Goal: Transaction & Acquisition: Purchase product/service

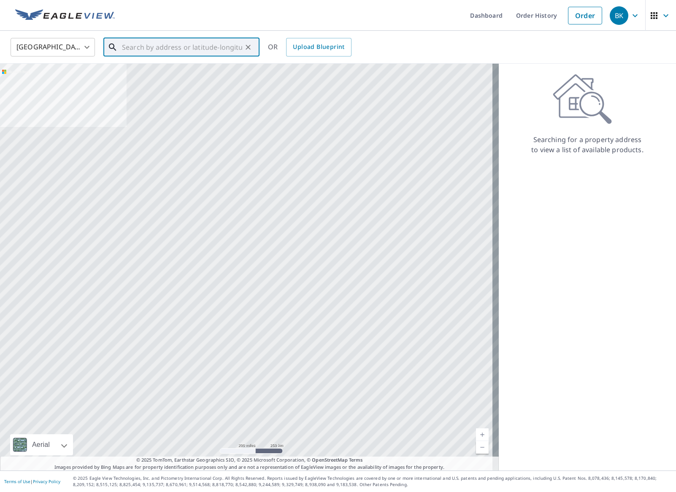
click at [214, 48] on input "text" at bounding box center [182, 47] width 120 height 24
paste input "4949 [GEOGRAPHIC_DATA] Dr"
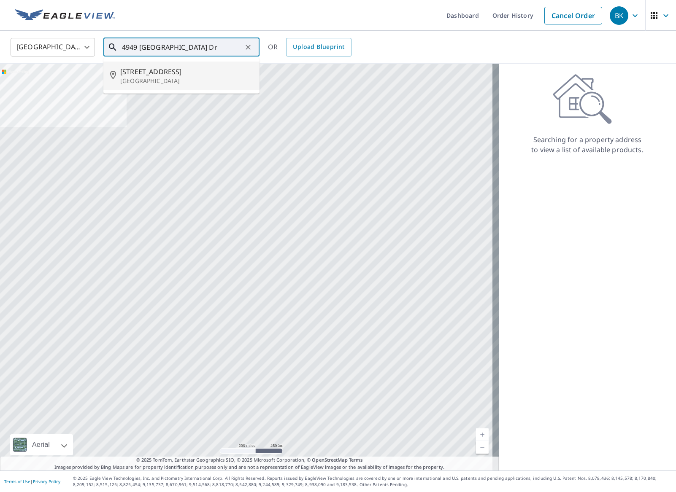
click at [179, 76] on span "[STREET_ADDRESS]" at bounding box center [186, 72] width 132 height 10
type input "[STREET_ADDRESS]"
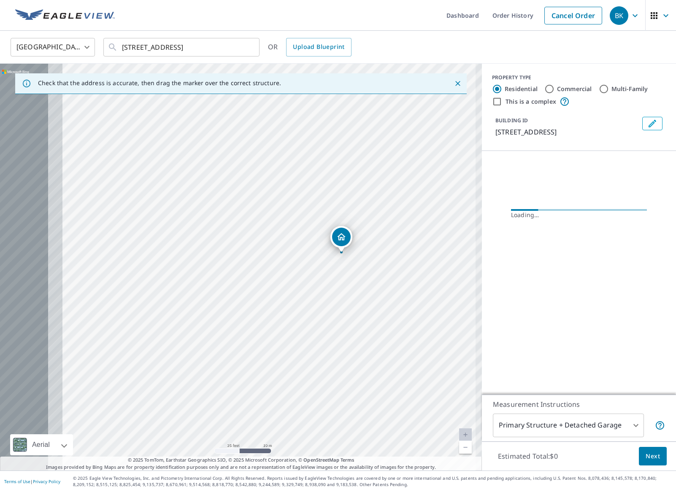
drag, startPoint x: 202, startPoint y: 297, endPoint x: 332, endPoint y: 293, distance: 130.4
click at [332, 293] on div "[STREET_ADDRESS]" at bounding box center [241, 267] width 482 height 407
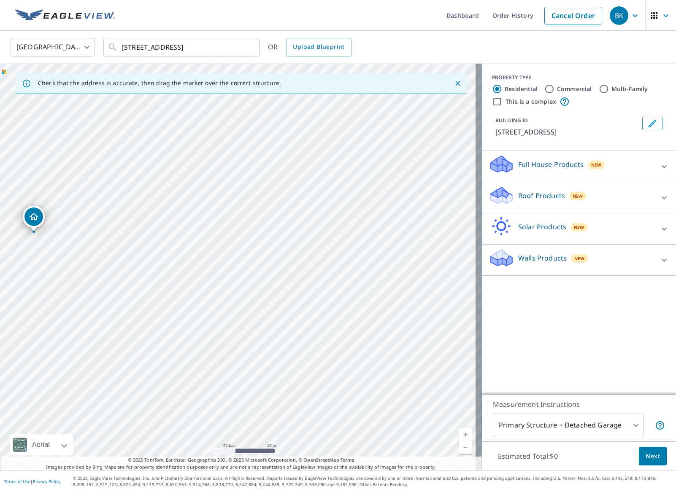
drag, startPoint x: 233, startPoint y: 255, endPoint x: 32, endPoint y: 221, distance: 204.0
drag, startPoint x: 211, startPoint y: 215, endPoint x: 158, endPoint y: 165, distance: 72.5
click at [158, 165] on div "[STREET_ADDRESS]" at bounding box center [241, 267] width 482 height 407
drag, startPoint x: 168, startPoint y: 188, endPoint x: 177, endPoint y: 184, distance: 10.0
click at [484, 201] on p "Roof Products" at bounding box center [541, 196] width 47 height 10
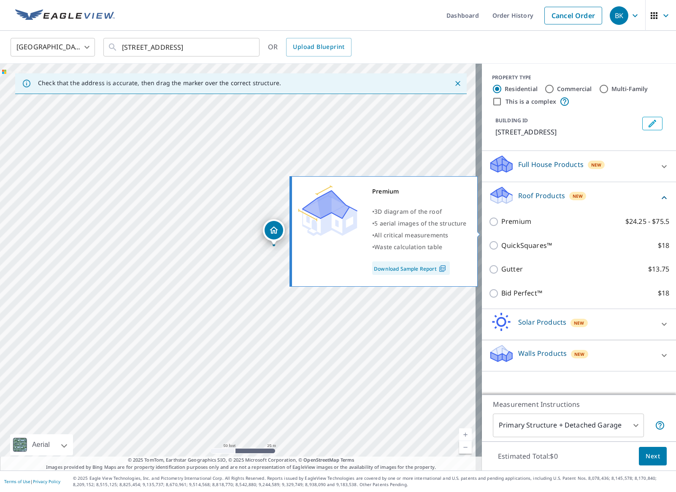
click at [484, 227] on p "Premium" at bounding box center [516, 221] width 30 height 11
click at [484, 227] on input "Premium $24.25 - $75.5" at bounding box center [495, 222] width 13 height 10
checkbox input "true"
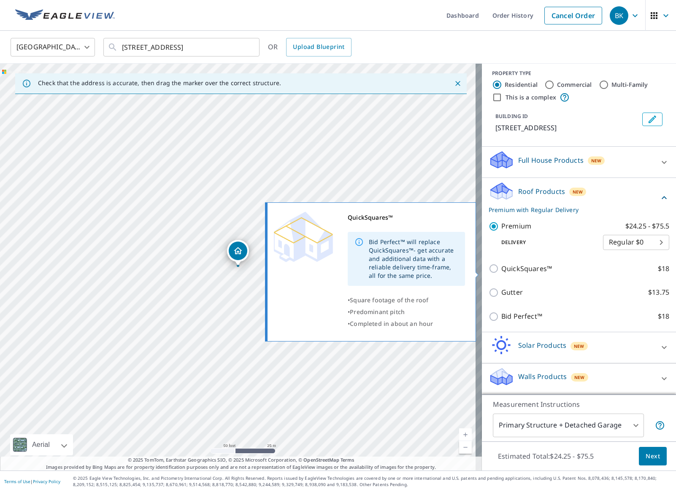
scroll to position [13, 0]
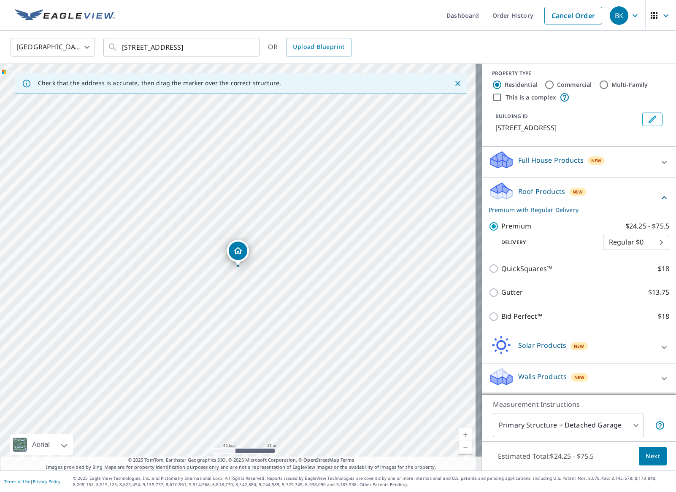
click at [484, 430] on body "BK BK Dashboard Order History Cancel Order BK [GEOGRAPHIC_DATA] [GEOGRAPHIC_DAT…" at bounding box center [338, 246] width 676 height 492
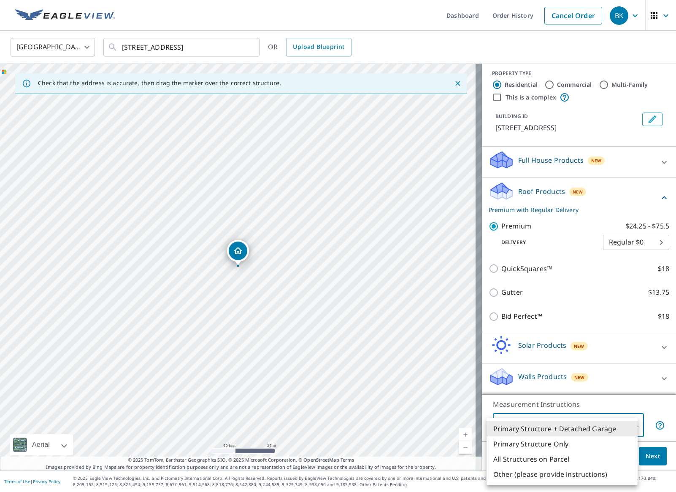
click at [484, 445] on li "Primary Structure Only" at bounding box center [561, 444] width 151 height 15
type input "2"
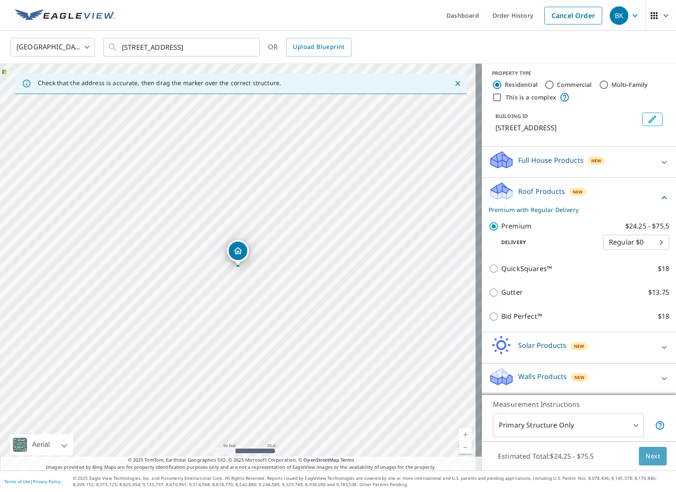
click at [484, 458] on span "Next" at bounding box center [652, 456] width 14 height 11
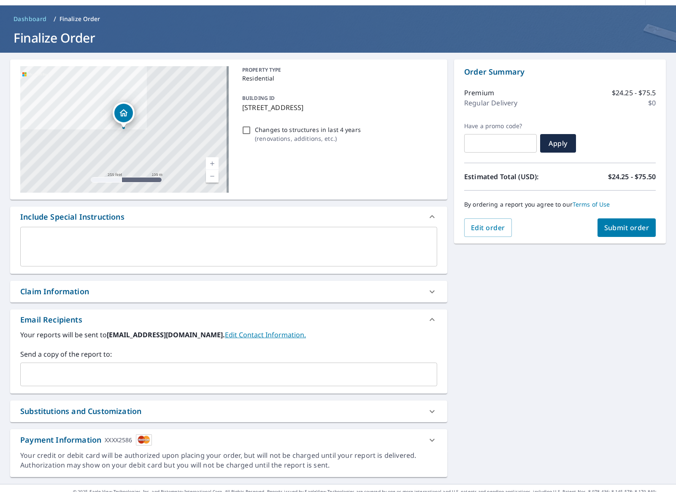
scroll to position [38, 0]
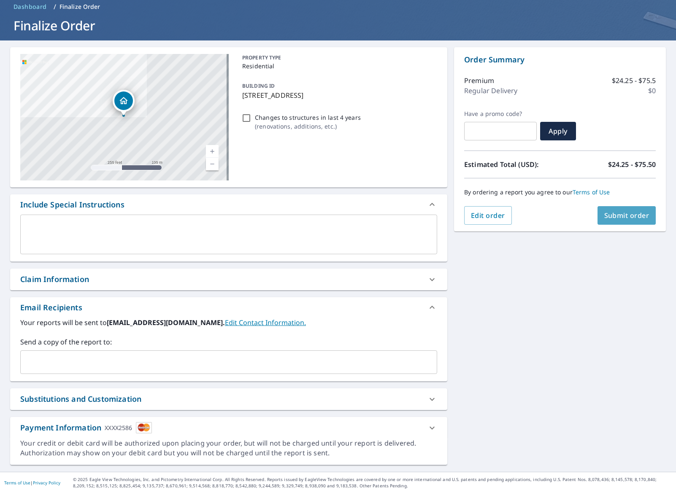
click at [484, 212] on span "Submit order" at bounding box center [626, 215] width 45 height 9
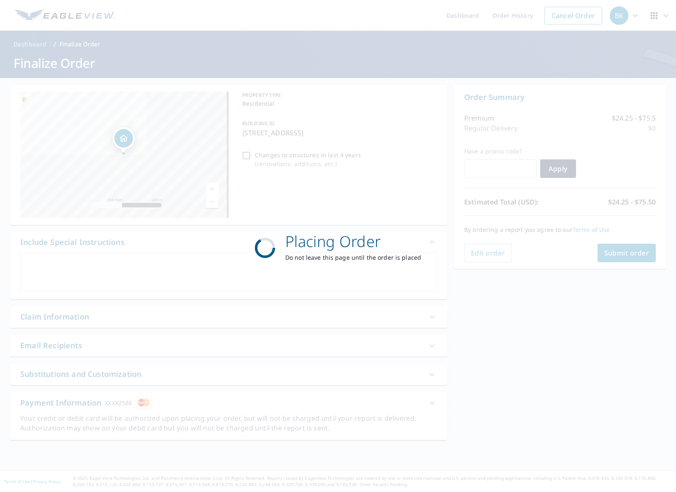
scroll to position [0, 0]
